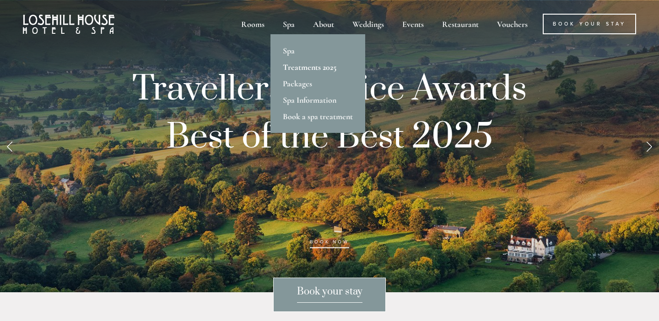
click at [293, 64] on link "Treatments 2025" at bounding box center [317, 67] width 95 height 16
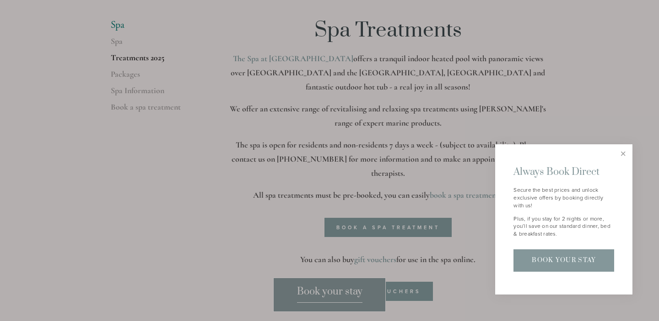
scroll to position [237, 0]
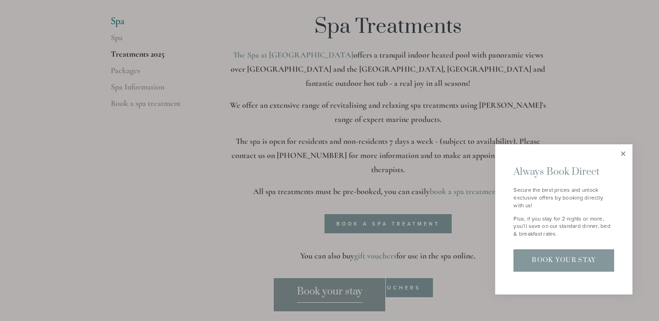
click at [621, 154] on link "Close" at bounding box center [623, 154] width 16 height 16
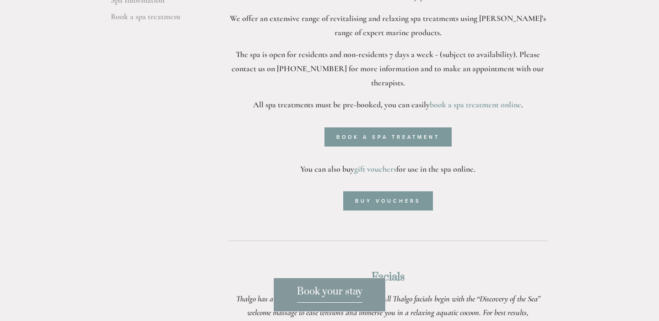
scroll to position [325, 0]
click at [395, 127] on link "Book a spa treatment" at bounding box center [387, 136] width 127 height 19
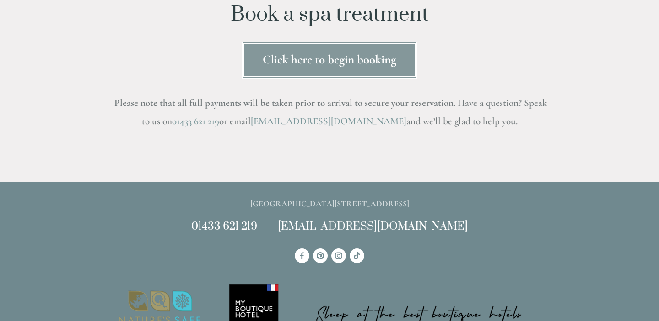
scroll to position [155, 0]
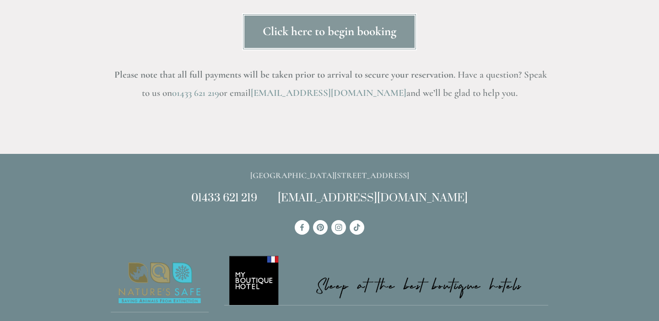
click at [314, 24] on link "Click here to begin booking" at bounding box center [329, 31] width 175 height 37
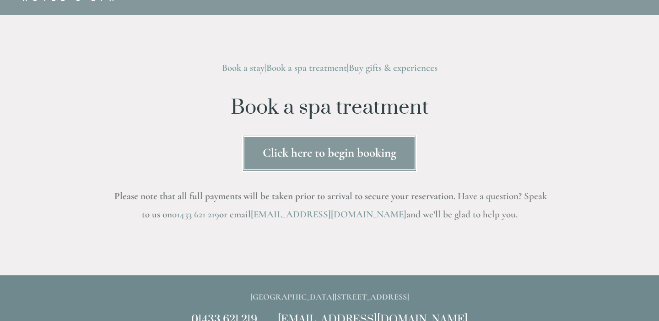
scroll to position [37, 0]
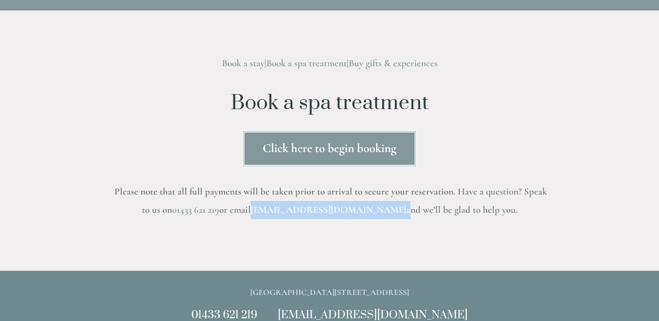
drag, startPoint x: 379, startPoint y: 213, endPoint x: 284, endPoint y: 213, distance: 94.2
click at [284, 213] on h3 "Please note that all full payments will be taken prior to arrival to secure you…" at bounding box center [329, 201] width 437 height 37
copy h3 "[EMAIL_ADDRESS][DOMAIN_NAME]"
